Goal: Task Accomplishment & Management: Manage account settings

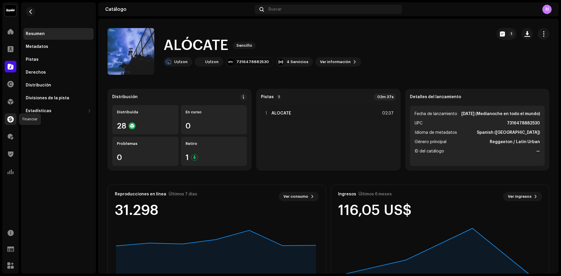
click at [12, 121] on span at bounding box center [10, 119] width 6 height 5
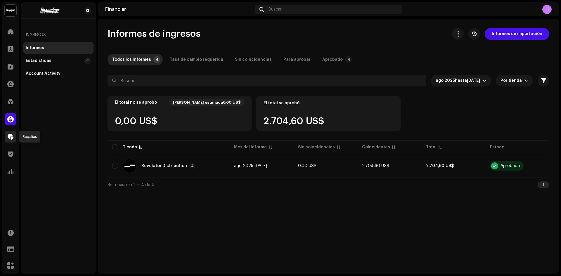
click at [10, 139] on span at bounding box center [11, 136] width 6 height 5
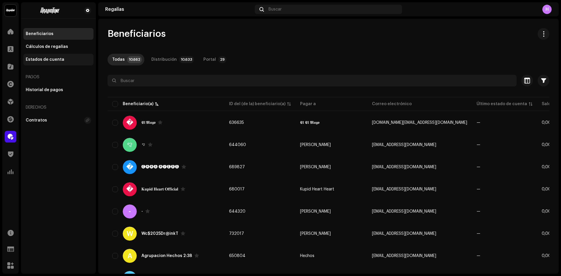
click at [57, 61] on div "Estados de cuenta" at bounding box center [45, 59] width 39 height 5
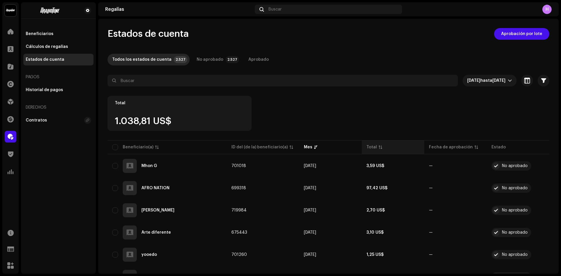
click at [371, 145] on div "Total" at bounding box center [372, 147] width 11 height 6
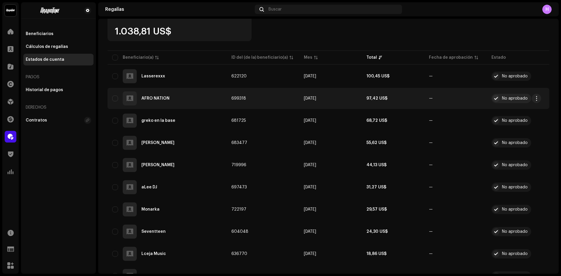
scroll to position [89, 0]
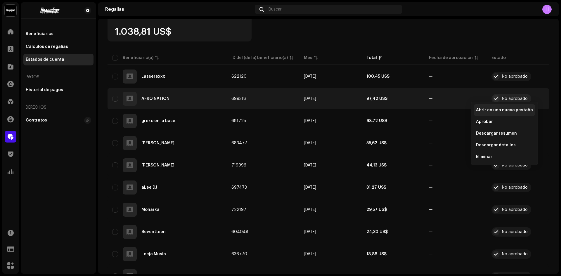
click at [517, 111] on span "Abrir en una nueva pestaña" at bounding box center [504, 110] width 57 height 5
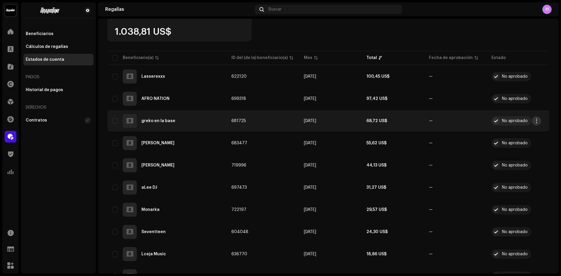
click at [535, 122] on span "button" at bounding box center [537, 121] width 4 height 5
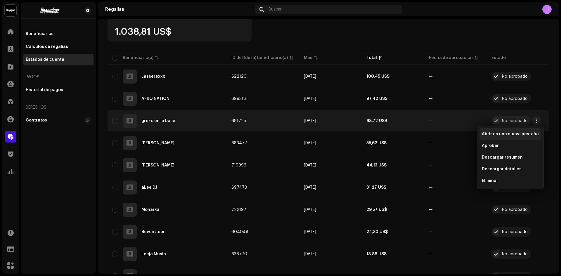
click at [513, 134] on span "Abrir en una nueva pestaña" at bounding box center [510, 134] width 57 height 5
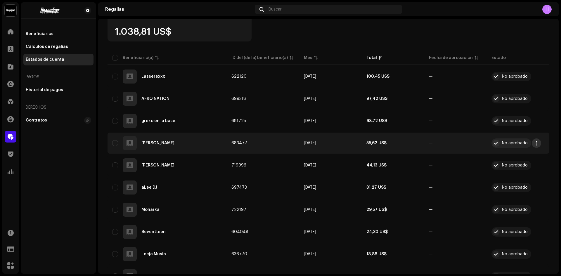
click at [536, 144] on span "button" at bounding box center [537, 143] width 4 height 5
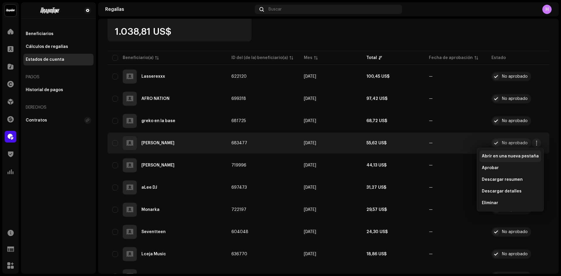
click at [518, 158] on span "Abrir en una nueva pestaña" at bounding box center [510, 156] width 57 height 5
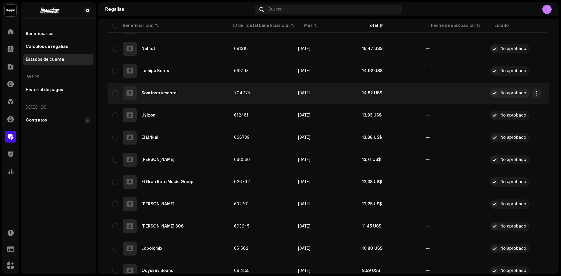
scroll to position [430, 0]
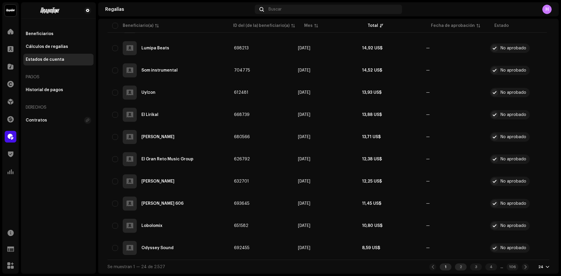
click at [457, 267] on div "2" at bounding box center [461, 267] width 12 height 7
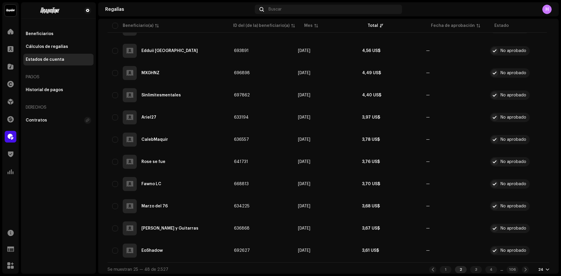
scroll to position [430, 0]
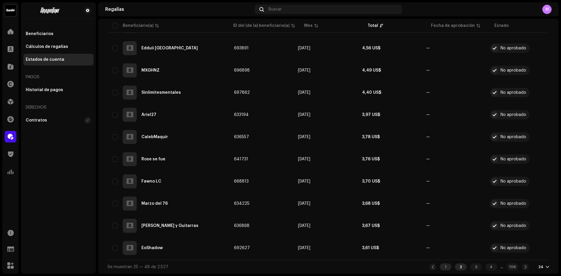
click at [440, 268] on div "1" at bounding box center [446, 267] width 12 height 7
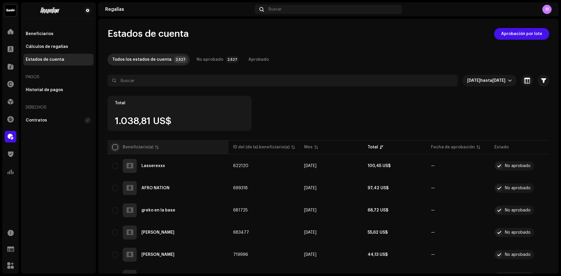
click at [117, 146] on input "checkbox" at bounding box center [115, 147] width 6 height 6
checkbox input "true"
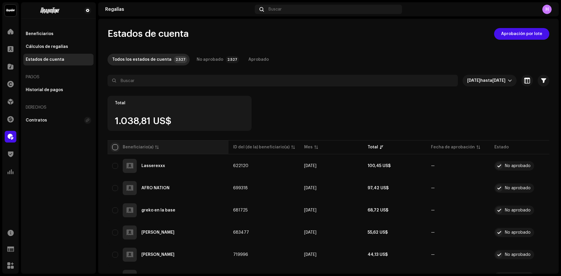
checkbox input "true"
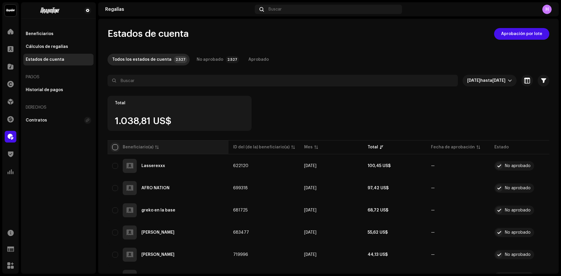
checkbox input "true"
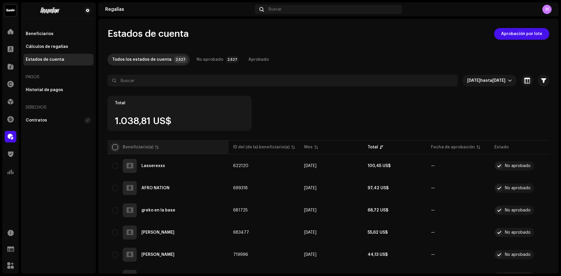
checkbox input "true"
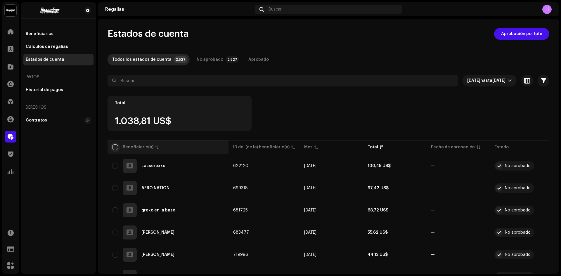
checkbox input "true"
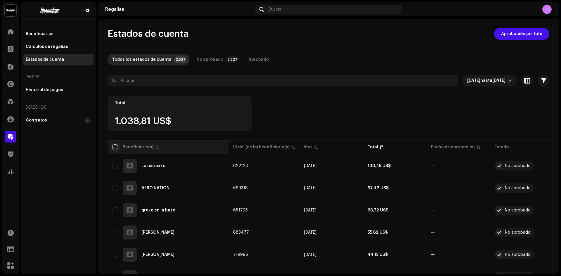
checkbox input "true"
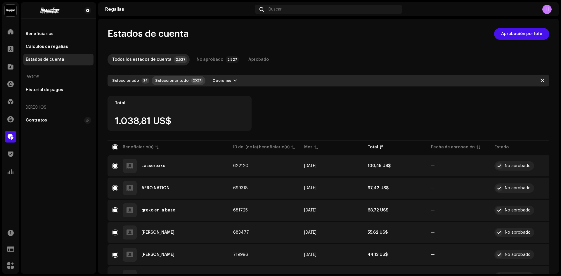
click at [177, 80] on span "Seleccionar todo" at bounding box center [172, 81] width 34 height 12
click at [229, 81] on span "Opciones" at bounding box center [230, 81] width 19 height 12
click at [534, 165] on button "button" at bounding box center [536, 165] width 9 height 9
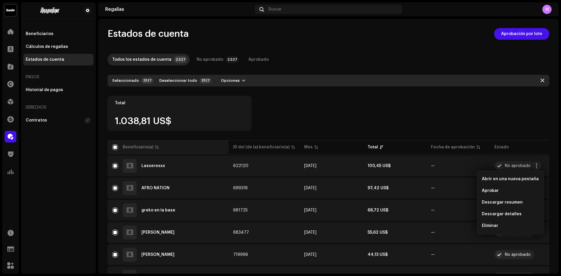
click at [112, 145] on th "Beneficiario(a)" at bounding box center [168, 147] width 121 height 14
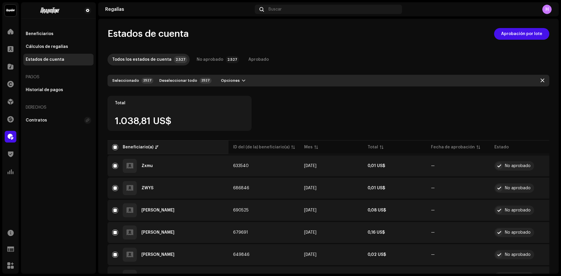
click at [133, 145] on div "Beneficiario(a)" at bounding box center [138, 147] width 31 height 6
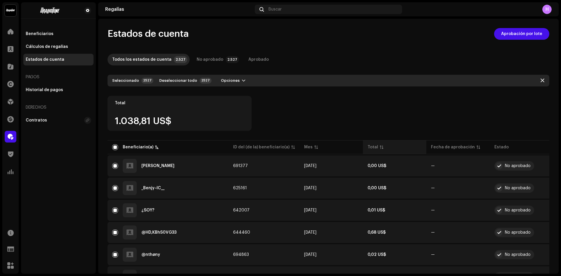
click at [382, 152] on th "Total" at bounding box center [394, 147] width 63 height 14
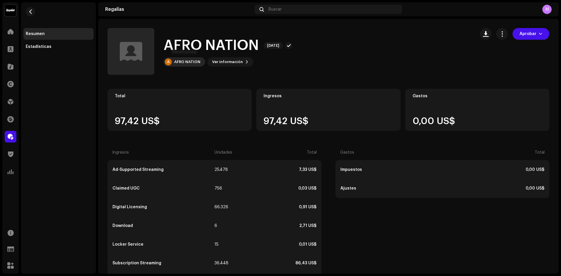
click at [184, 63] on div "AFRO NATION" at bounding box center [187, 62] width 26 height 5
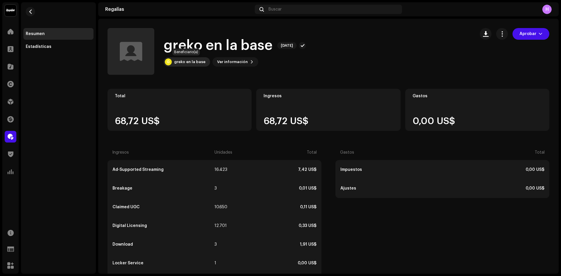
click at [186, 61] on div "greko en la base" at bounding box center [189, 62] width 31 height 5
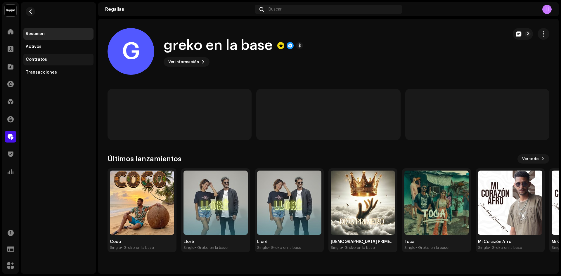
click at [68, 61] on div "Contratos" at bounding box center [58, 59] width 65 height 5
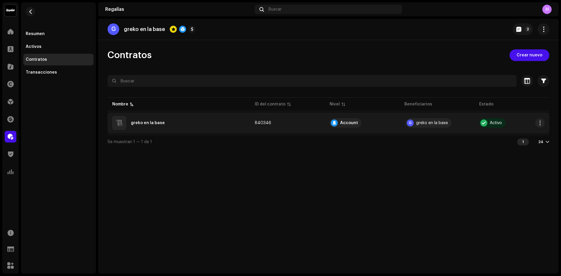
click at [234, 125] on div "greko en la base" at bounding box center [178, 123] width 133 height 14
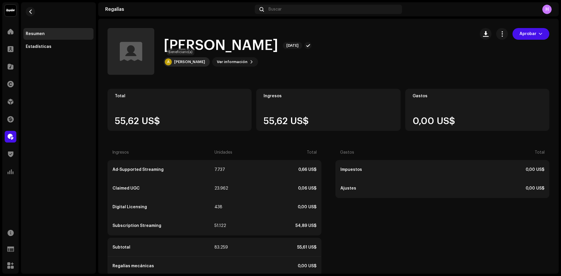
click at [185, 65] on div "A [PERSON_NAME]" at bounding box center [187, 61] width 46 height 9
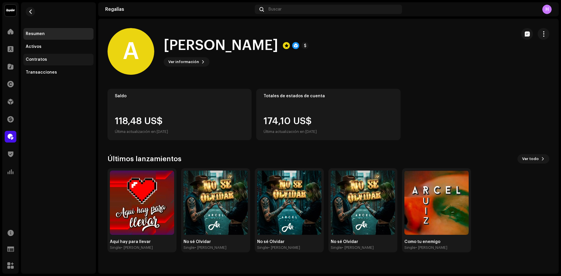
click at [55, 61] on div "Contratos" at bounding box center [58, 59] width 65 height 5
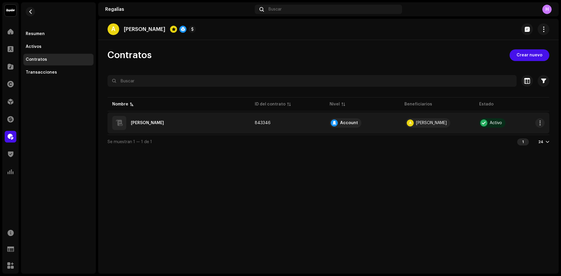
click at [253, 128] on td "843346" at bounding box center [287, 123] width 75 height 21
click at [305, 123] on td "843346" at bounding box center [287, 123] width 75 height 21
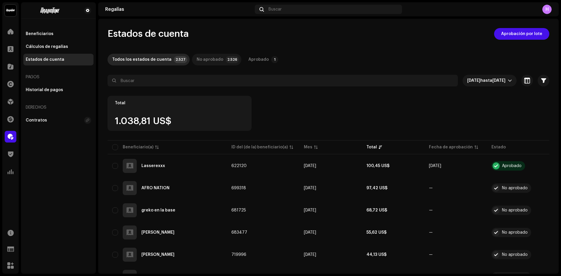
click at [214, 60] on div "No aprobado" at bounding box center [210, 60] width 27 height 12
click at [249, 59] on div "Aprobado" at bounding box center [259, 60] width 20 height 12
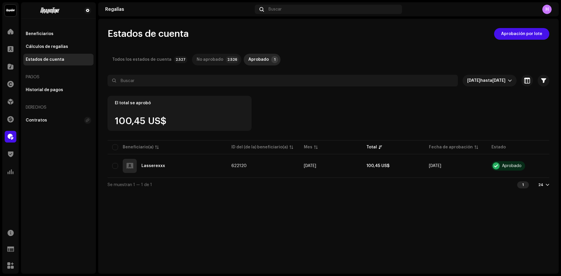
click at [214, 61] on div "No aprobado" at bounding box center [210, 60] width 27 height 12
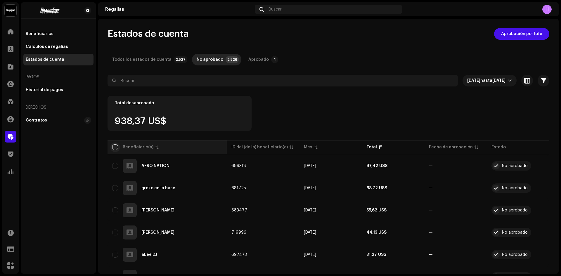
click at [116, 149] on input "checkbox" at bounding box center [115, 147] width 6 height 6
checkbox input "true"
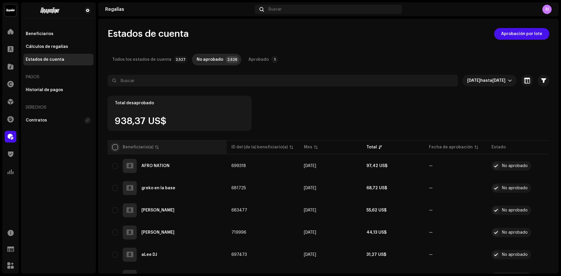
checkbox input "true"
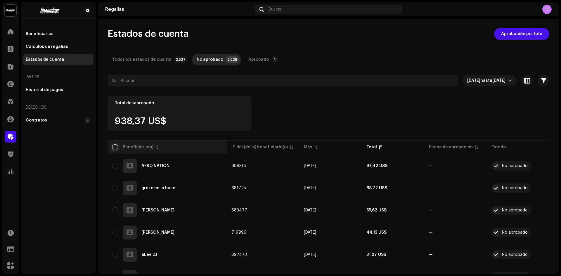
checkbox input "true"
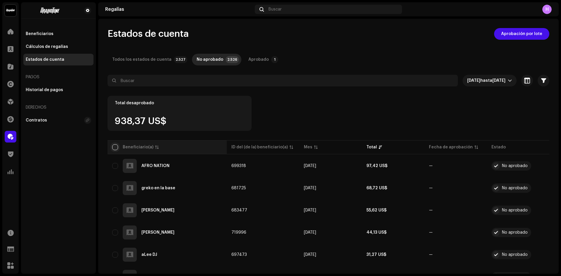
checkbox input "true"
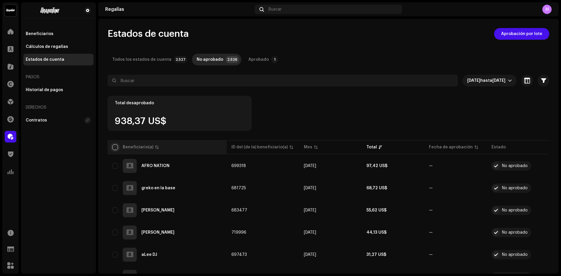
checkbox input "true"
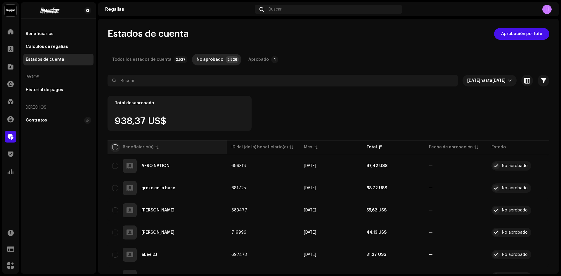
checkbox input "true"
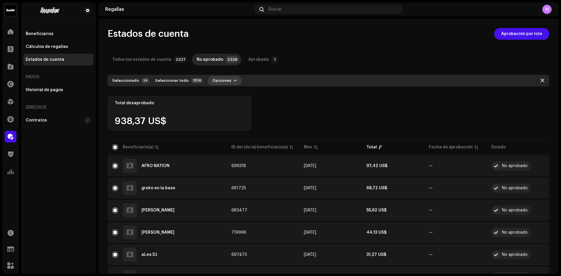
click at [222, 82] on span "Opciones" at bounding box center [222, 81] width 19 height 12
click at [165, 82] on span "Seleccionar todo" at bounding box center [172, 81] width 34 height 12
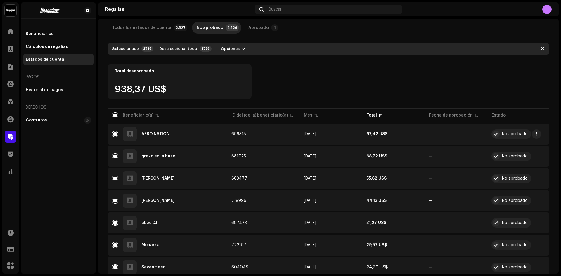
scroll to position [35, 0]
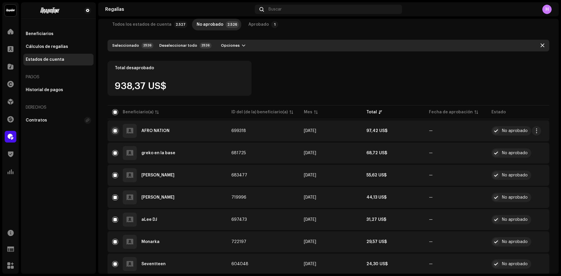
click at [115, 130] on input "Row Selected" at bounding box center [115, 131] width 6 height 6
checkbox input "false"
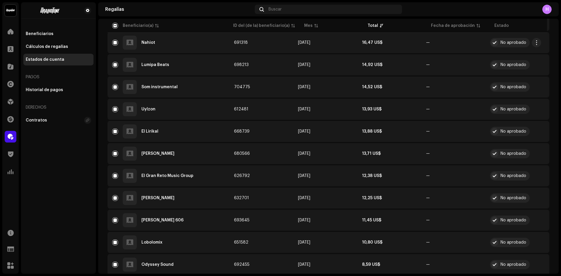
scroll to position [394, 0]
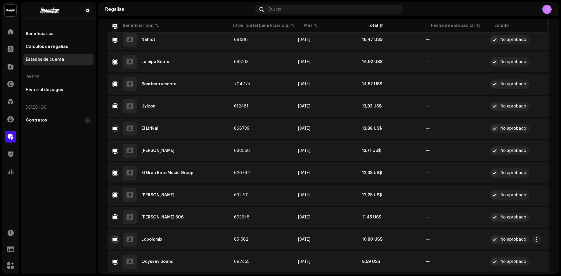
click at [114, 239] on input "Row Selected" at bounding box center [115, 240] width 6 height 6
checkbox input "false"
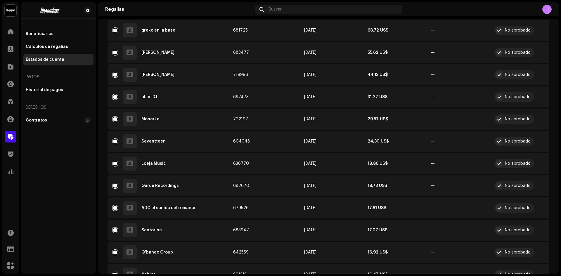
scroll to position [0, 0]
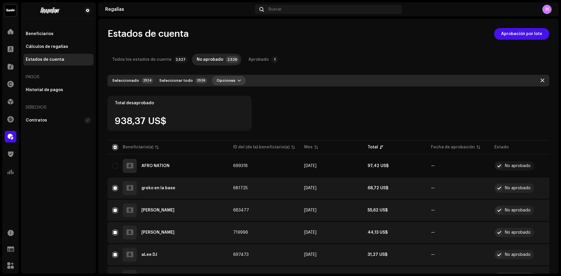
click at [226, 80] on span "Opciones" at bounding box center [226, 81] width 19 height 12
click at [234, 92] on div "Aprobar" at bounding box center [238, 94] width 54 height 5
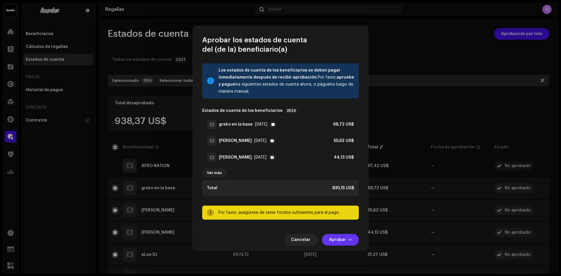
click at [340, 238] on span "Aprobar" at bounding box center [337, 240] width 17 height 12
click at [338, 254] on span "Solo aprobar" at bounding box center [341, 254] width 27 height 5
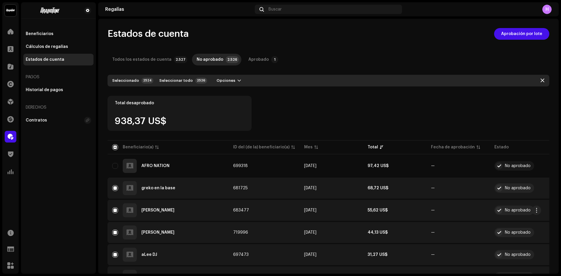
checkbox input "false"
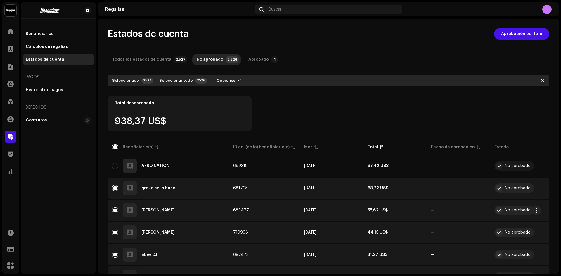
checkbox input "false"
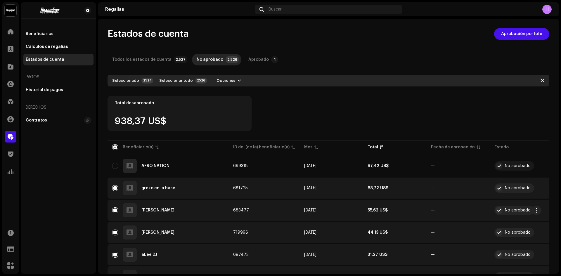
checkbox input "false"
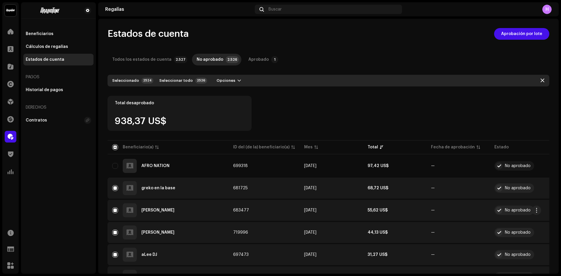
checkbox input "false"
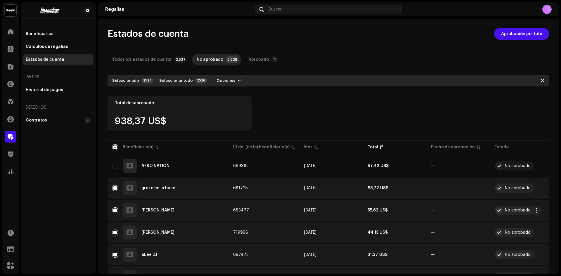
checkbox input "false"
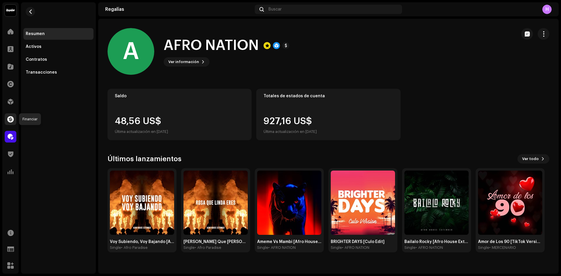
click at [10, 122] on span at bounding box center [10, 119] width 6 height 5
click at [11, 140] on div at bounding box center [11, 137] width 12 height 12
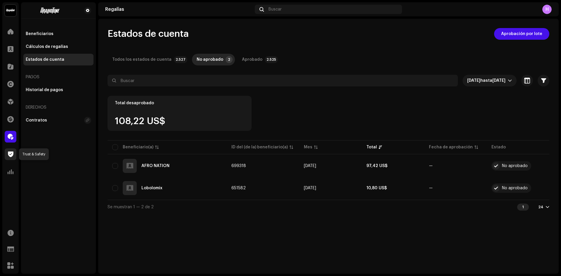
click at [13, 152] on span at bounding box center [11, 154] width 6 height 5
click at [11, 136] on span at bounding box center [11, 136] width 6 height 5
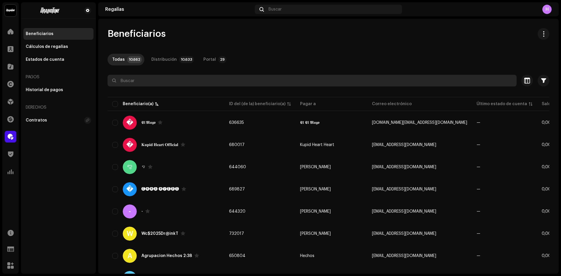
click at [232, 81] on input "text" at bounding box center [312, 81] width 409 height 12
type input ","
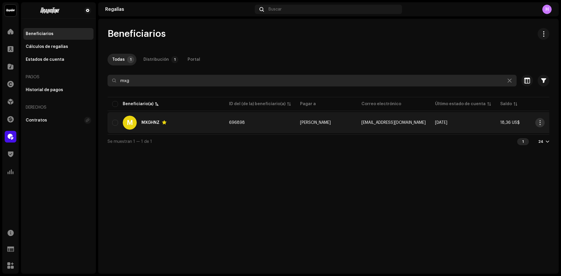
type input "mxg"
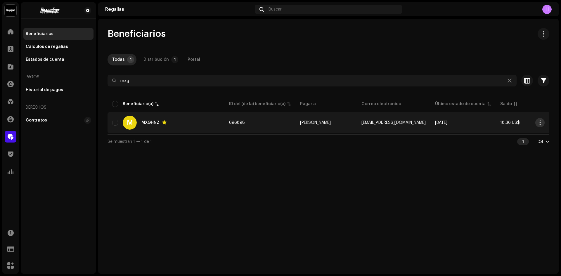
click at [539, 124] on span "button" at bounding box center [540, 122] width 4 height 5
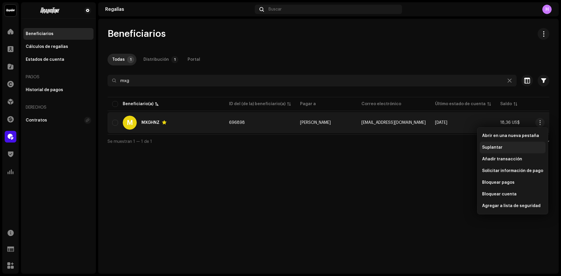
click at [503, 151] on div "Suplantar" at bounding box center [513, 148] width 66 height 12
